Goal: Information Seeking & Learning: Learn about a topic

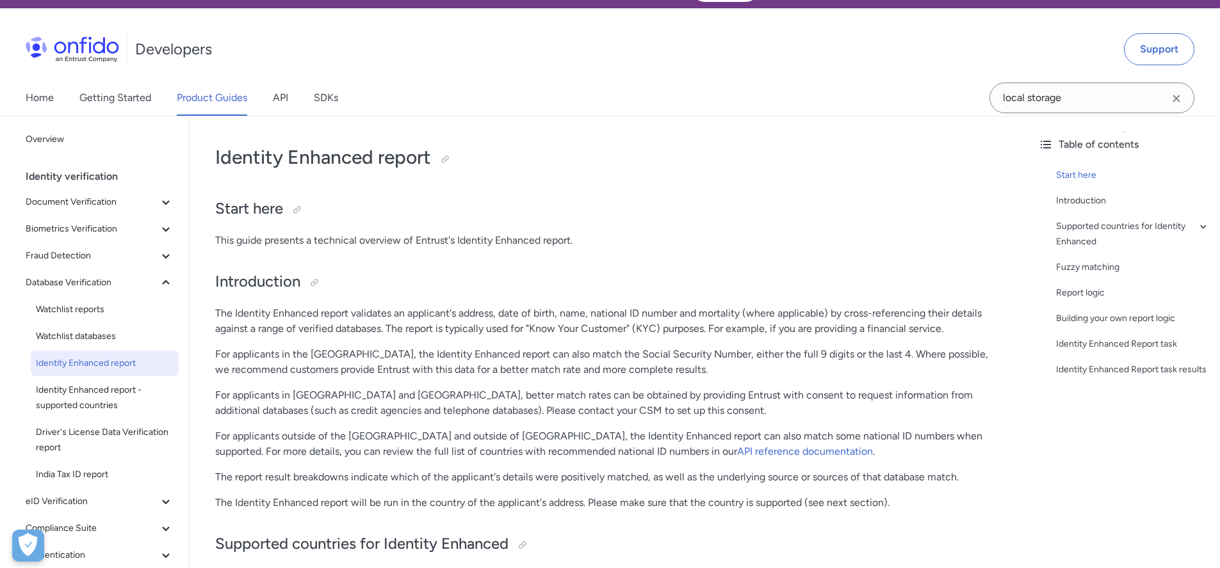
scroll to position [27, 0]
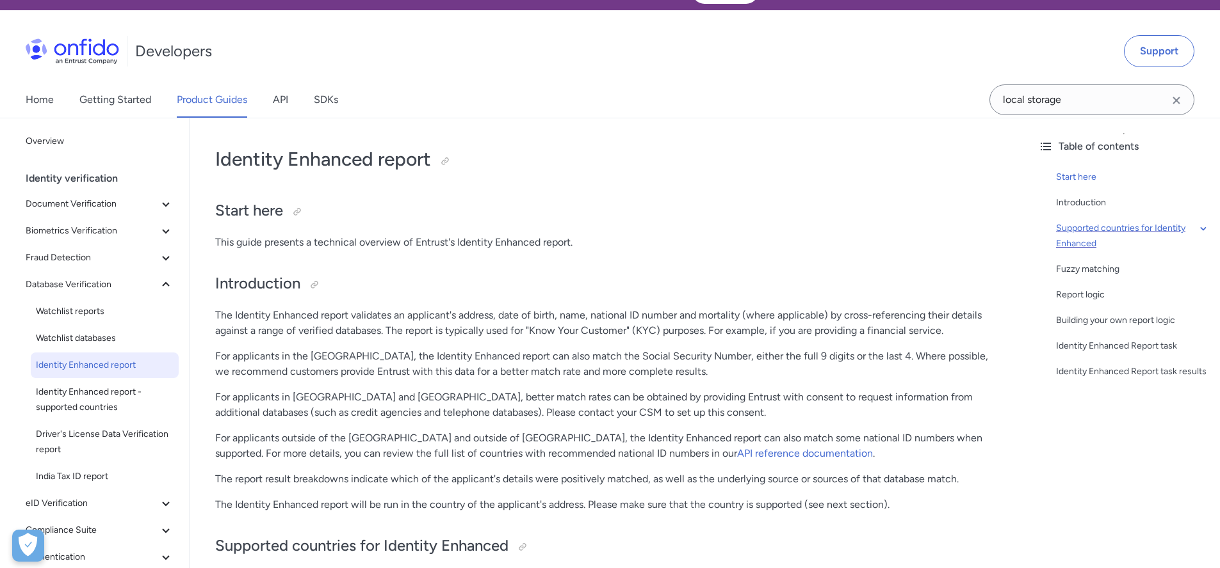
click at [1119, 232] on div "Supported countries for Identity Enhanced" at bounding box center [1133, 236] width 154 height 31
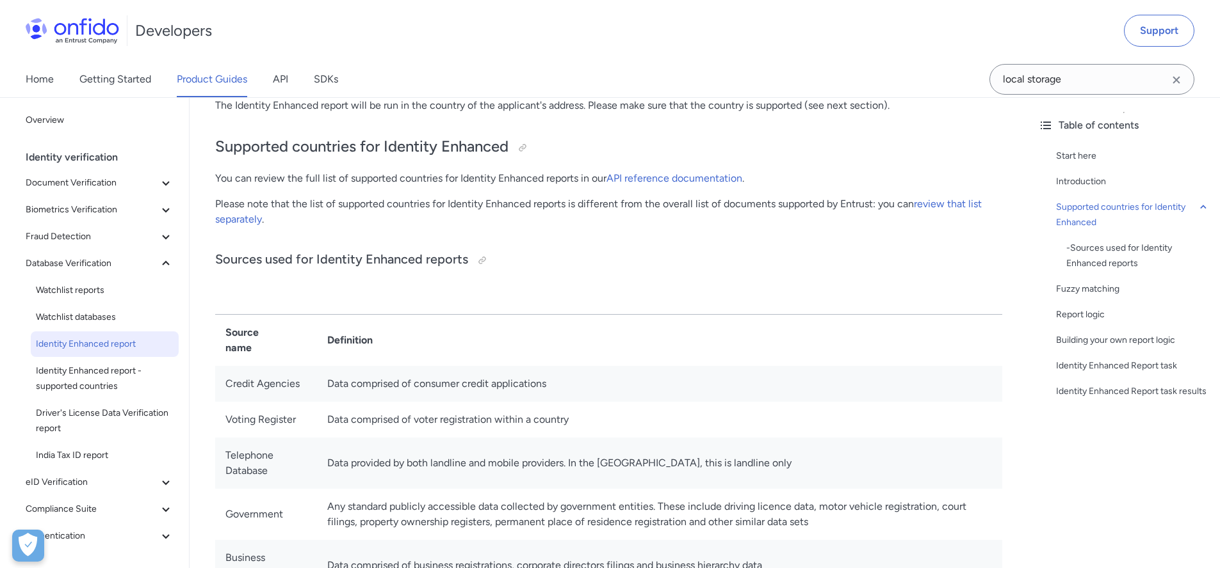
scroll to position [424, 0]
click at [668, 178] on link "API reference documentation" at bounding box center [674, 180] width 136 height 12
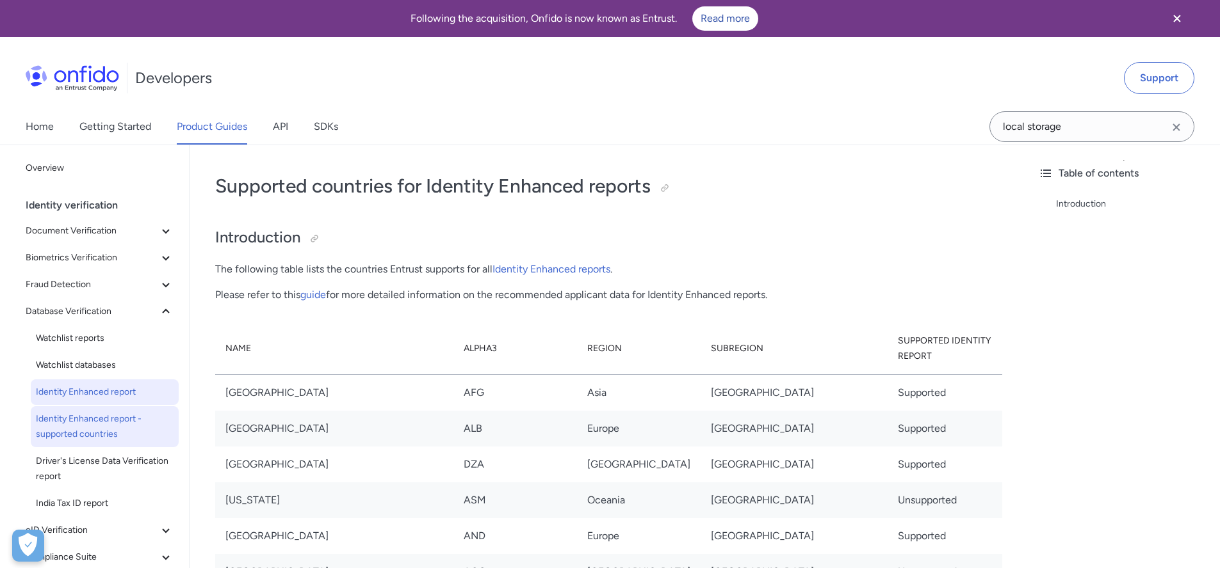
click at [85, 383] on link "Identity Enhanced report" at bounding box center [105, 393] width 148 height 26
